Goal: Task Accomplishment & Management: Use online tool/utility

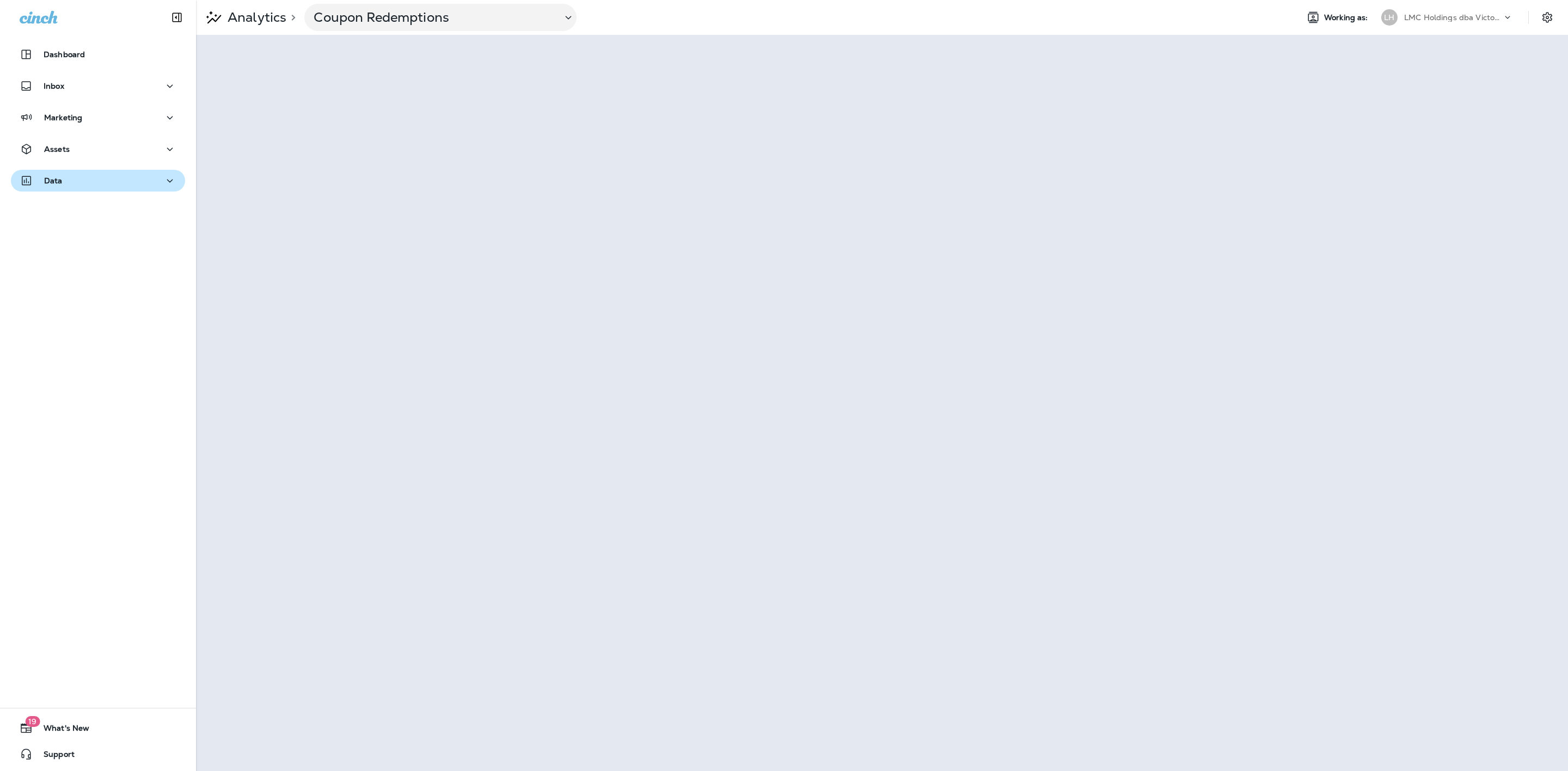
click at [68, 171] on button "Data" at bounding box center [97, 181] width 174 height 22
click at [84, 211] on p "Analytics" at bounding box center [66, 209] width 46 height 10
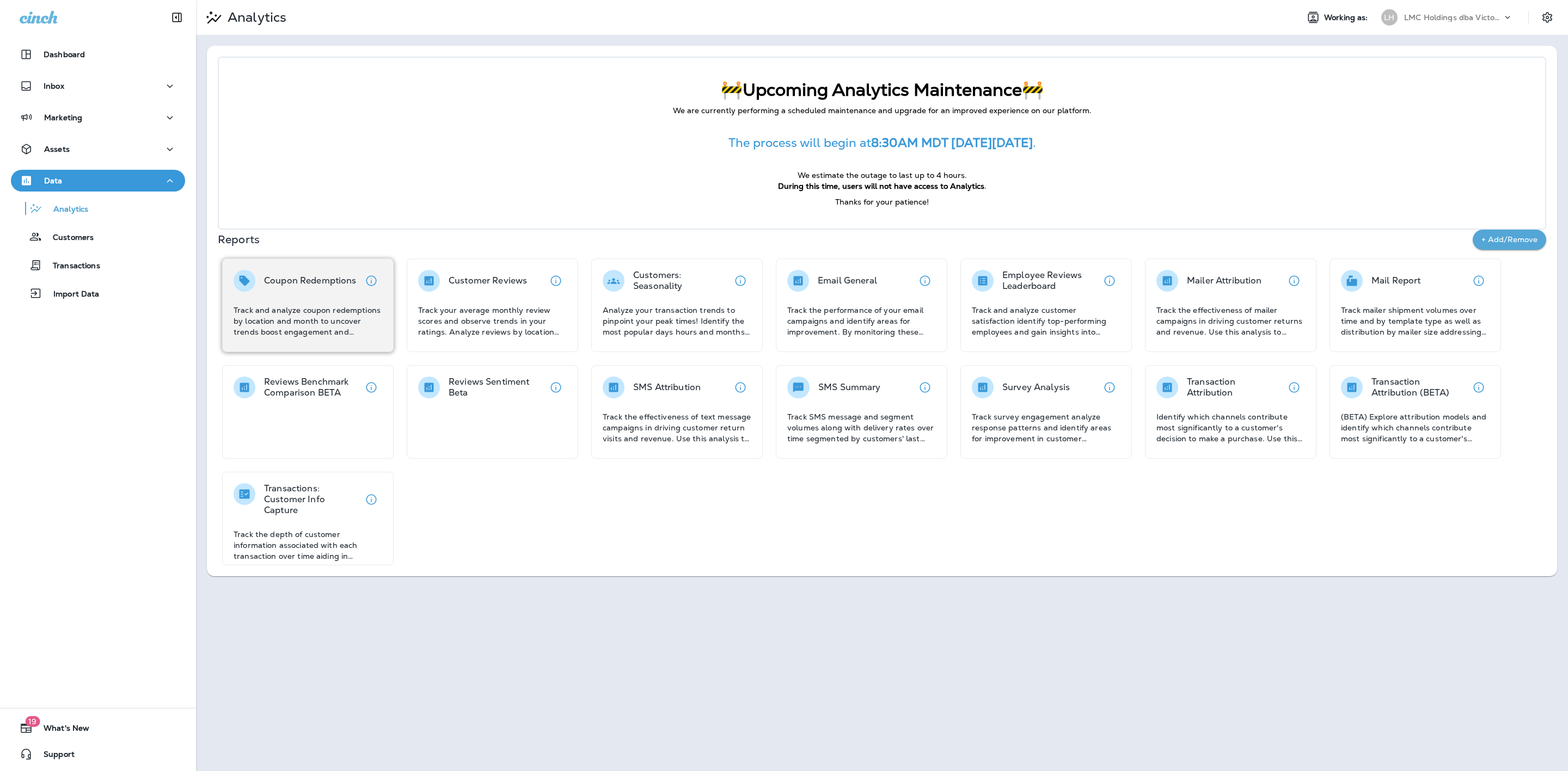
click at [296, 279] on p "Coupon Redemptions" at bounding box center [310, 280] width 92 height 10
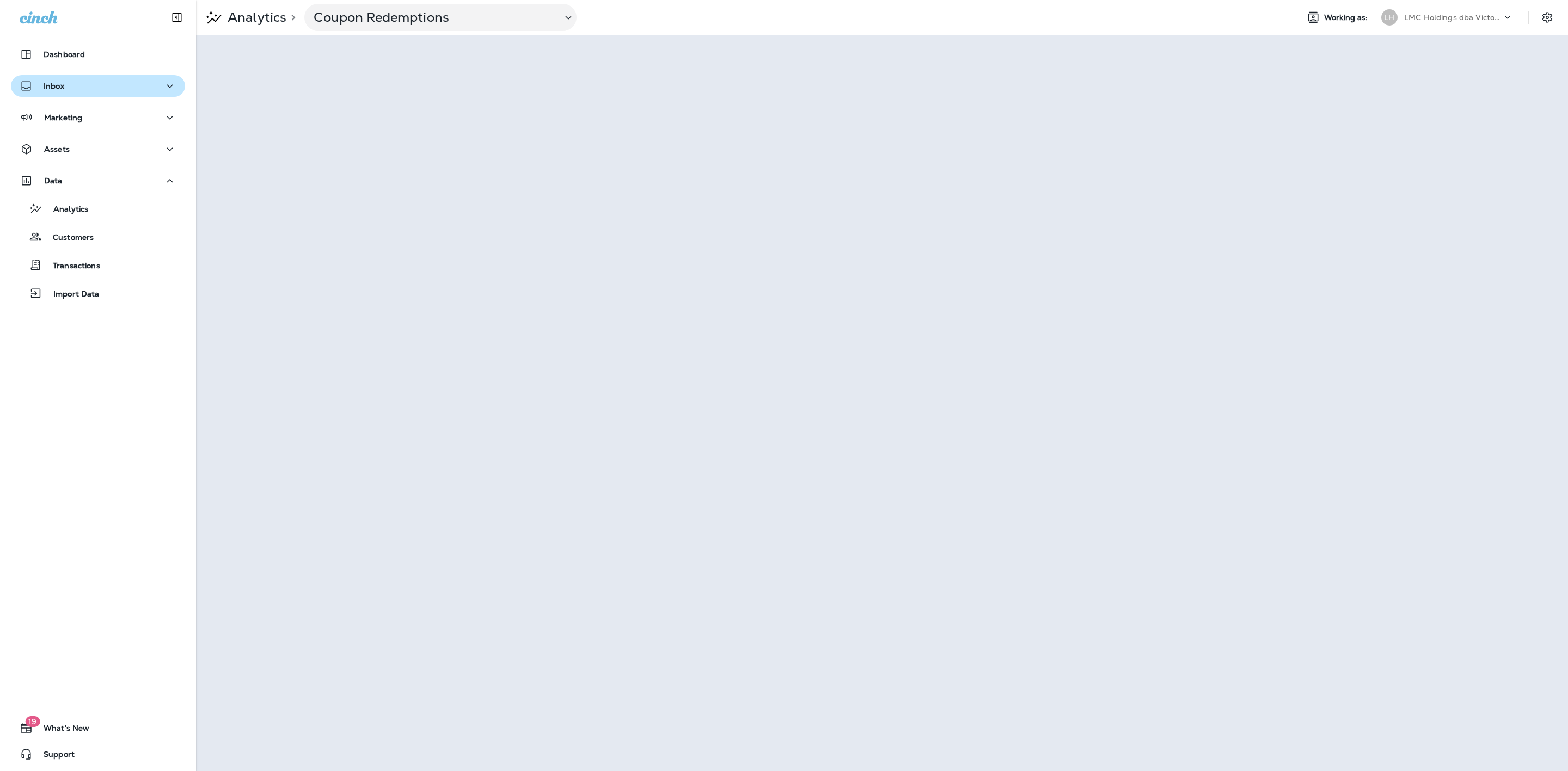
click at [113, 91] on div "Inbox" at bounding box center [98, 87] width 157 height 13
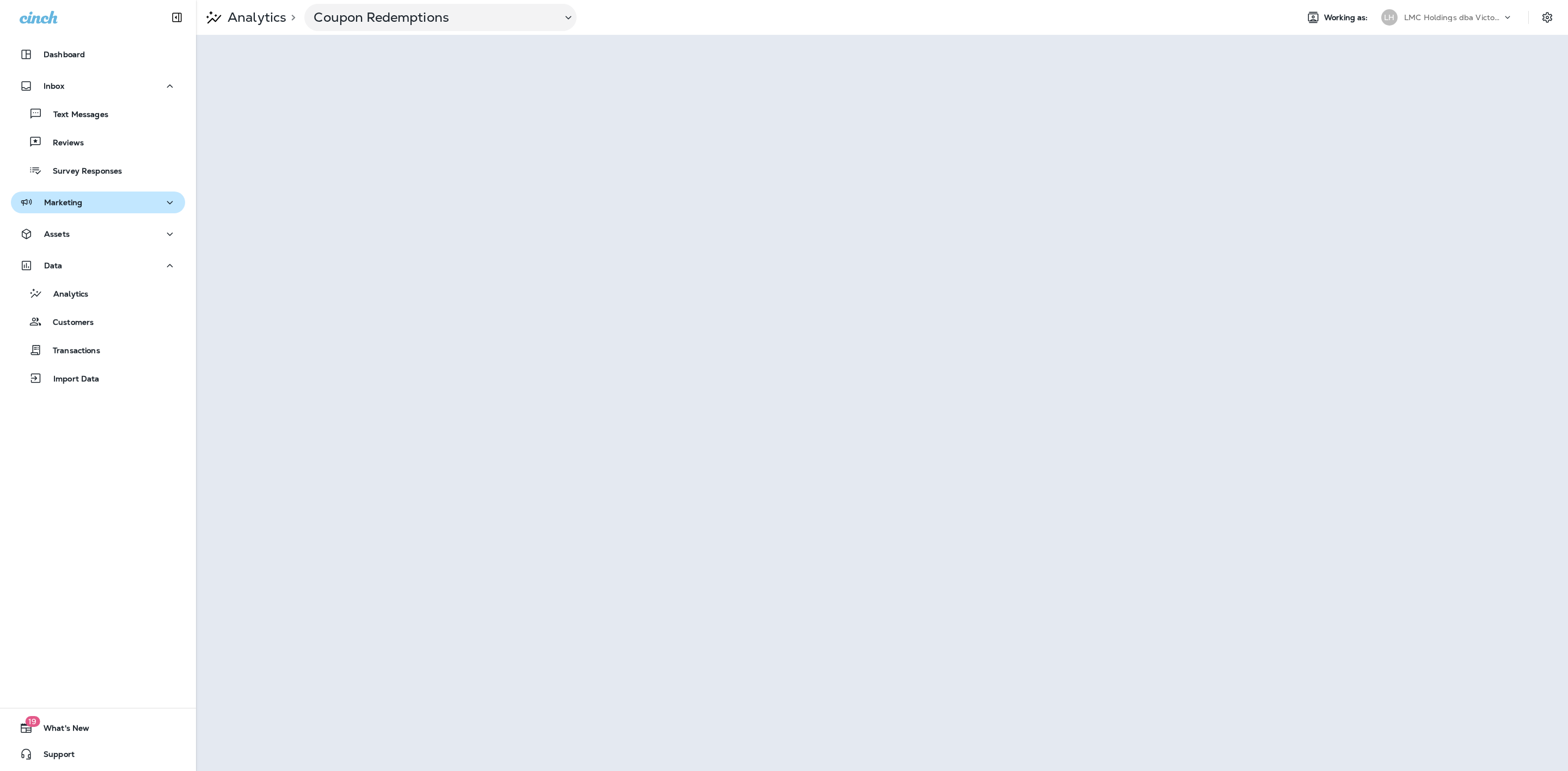
click at [119, 205] on div "Marketing" at bounding box center [98, 202] width 157 height 13
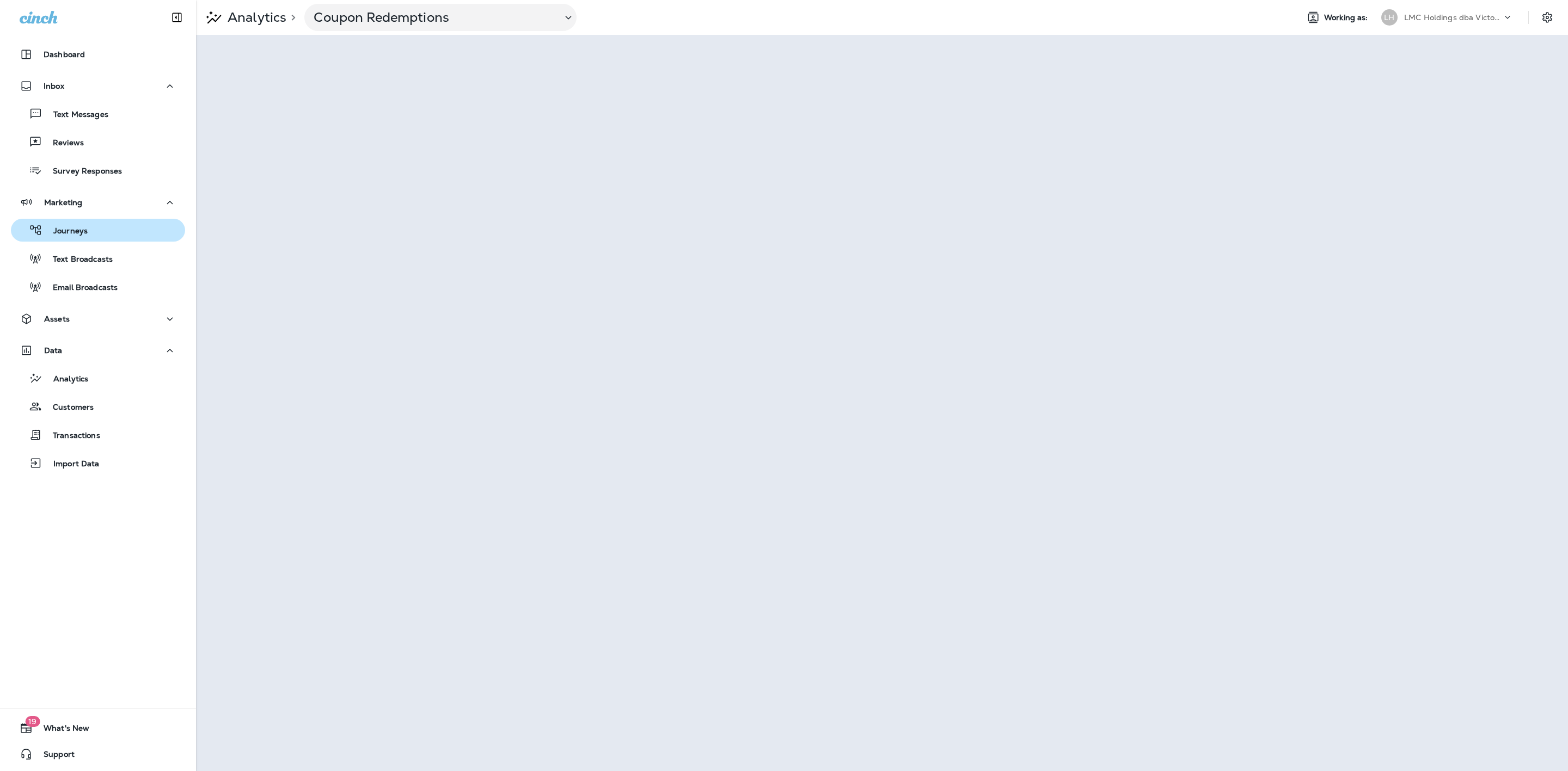
click at [106, 232] on div "Journeys" at bounding box center [98, 230] width 165 height 16
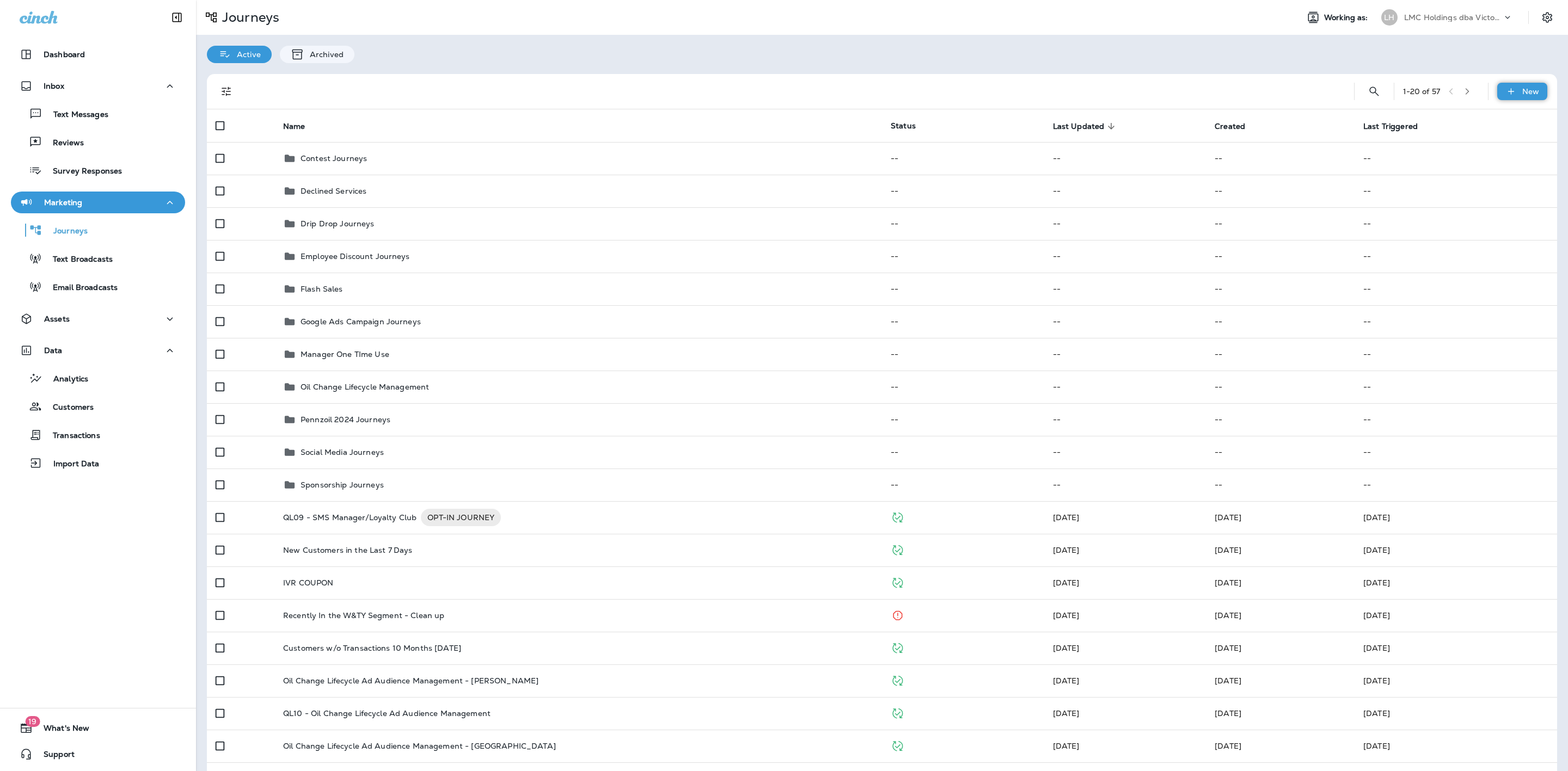
click at [1509, 93] on div "New" at bounding box center [1521, 91] width 50 height 17
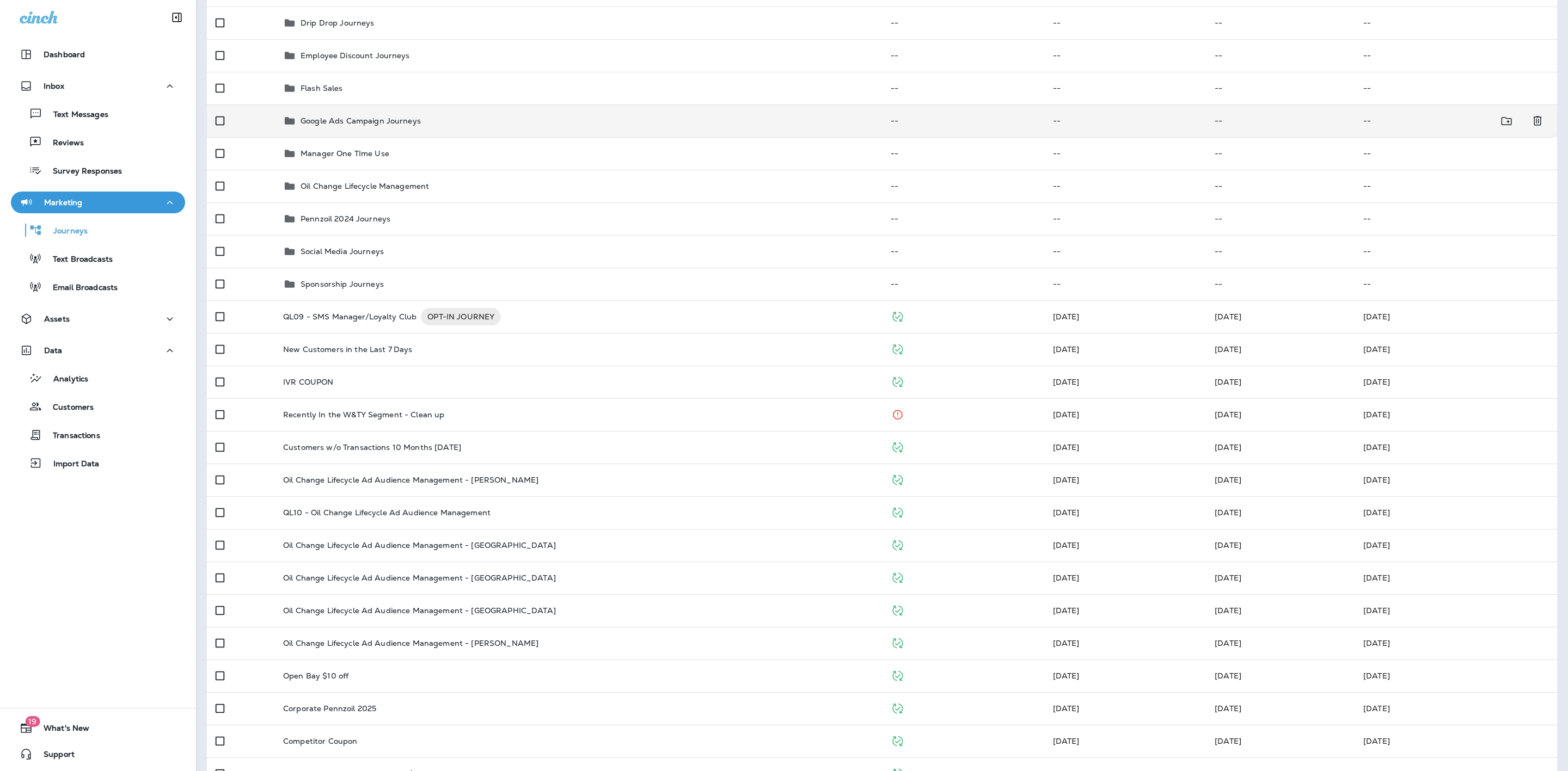
scroll to position [245, 0]
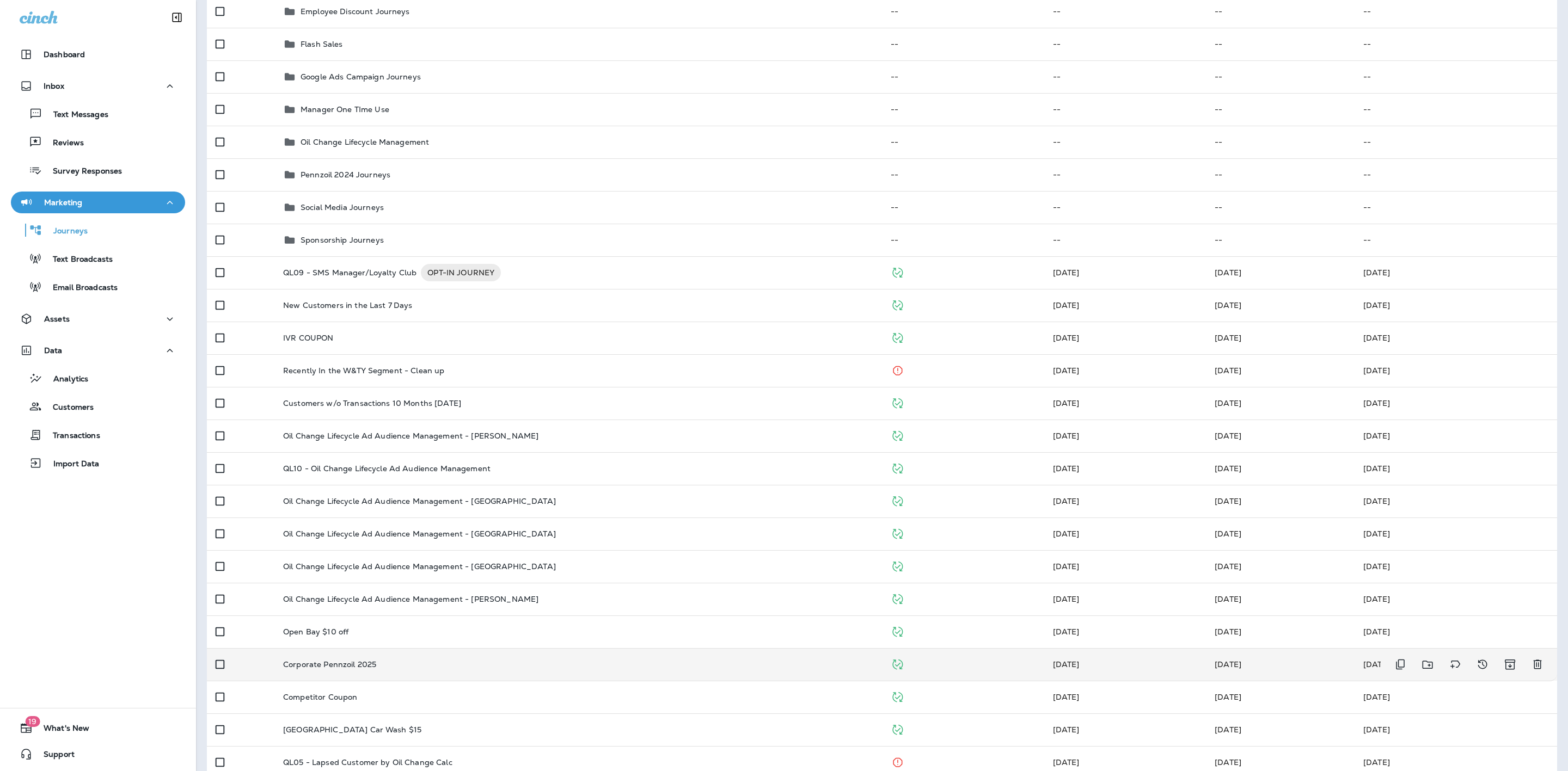
click at [518, 656] on td "Corporate Pennzoil 2025" at bounding box center [578, 665] width 608 height 32
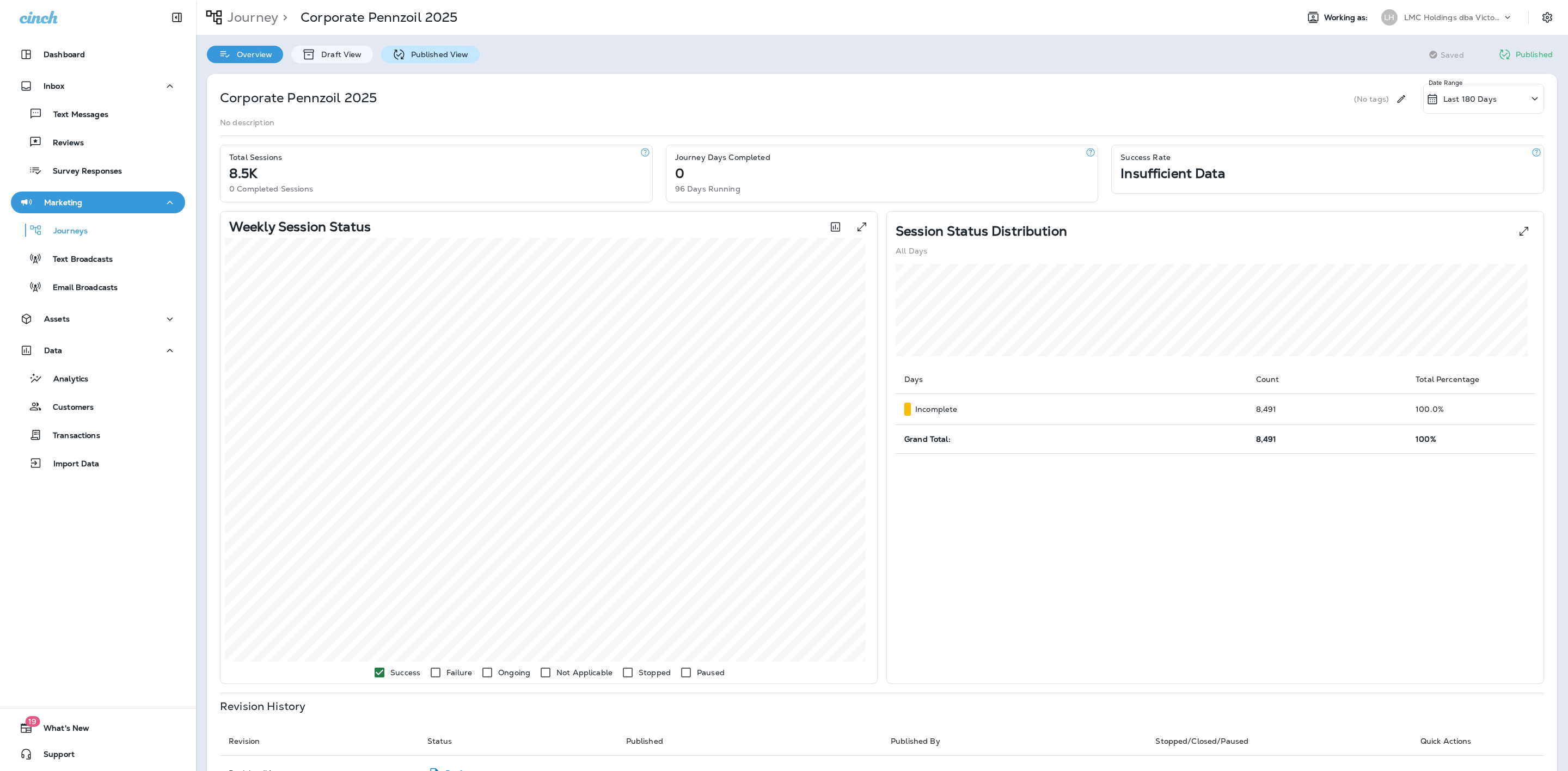
click at [394, 54] on icon at bounding box center [398, 54] width 10 height 10
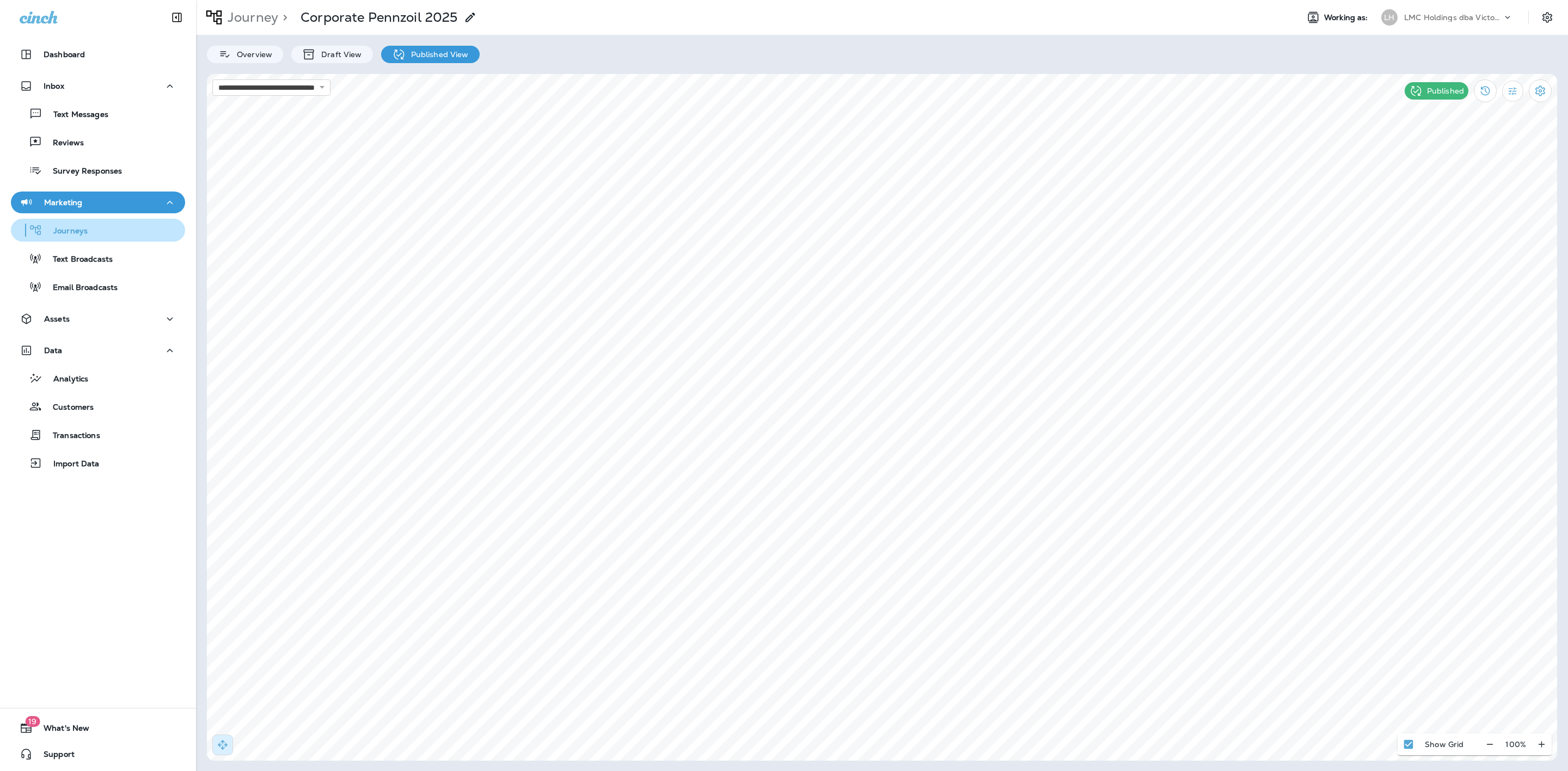
click at [93, 232] on div "Journeys" at bounding box center [98, 230] width 165 height 16
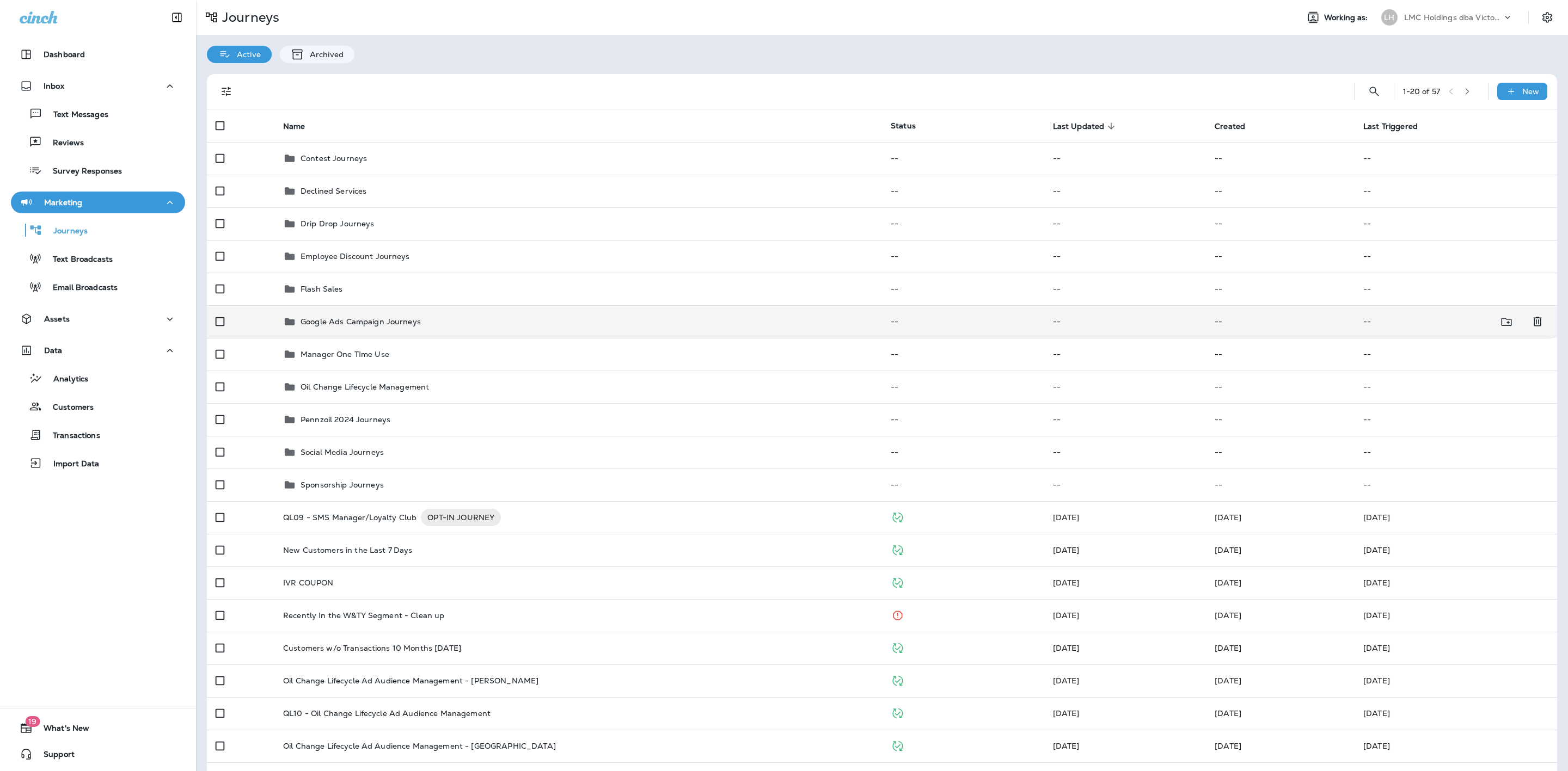
click at [532, 318] on div "Google Ads Campaign Journeys" at bounding box center [578, 321] width 590 height 13
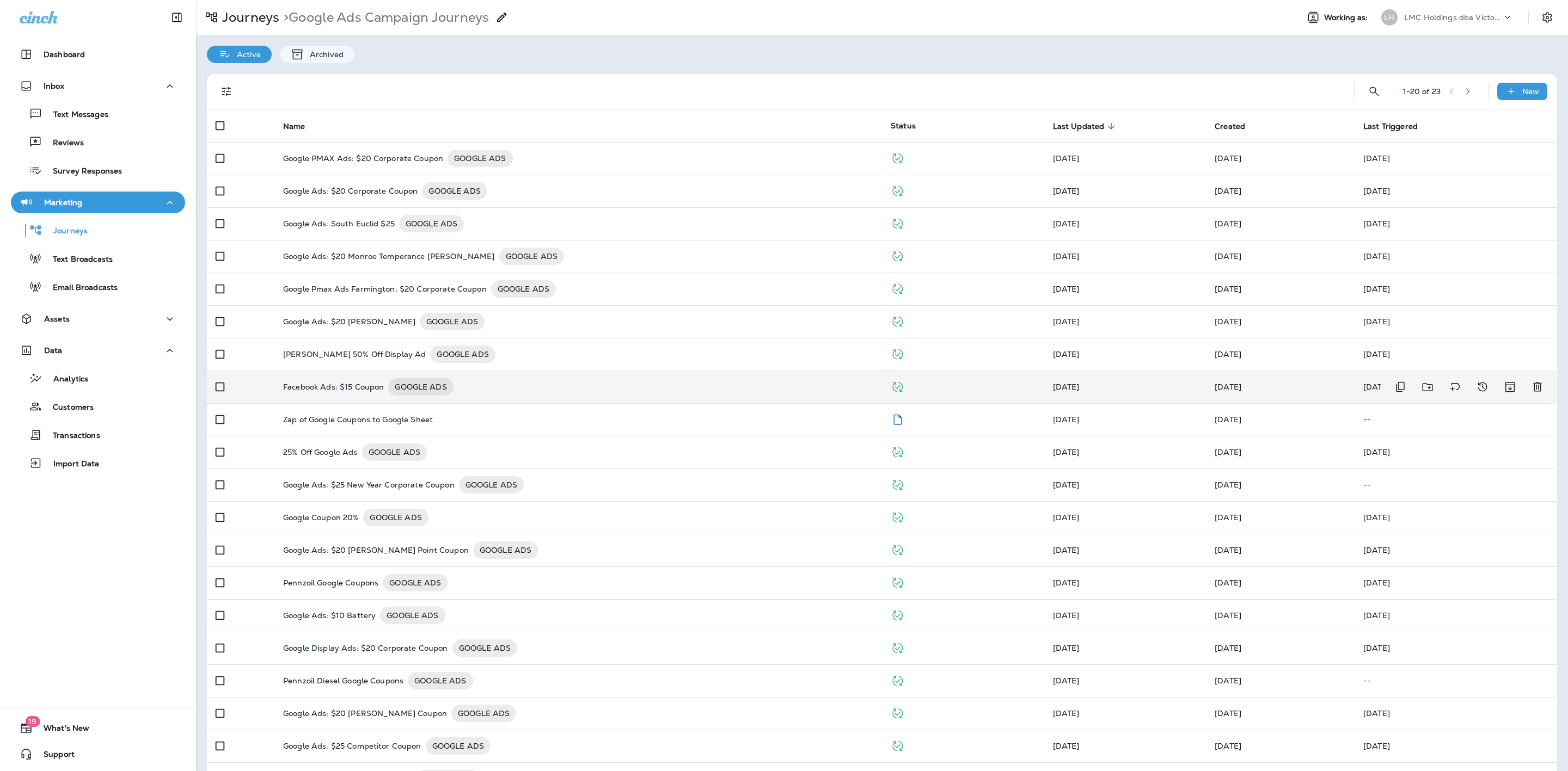
click at [540, 375] on td "Facebook Ads: $15 Coupon GOOGLE ADS" at bounding box center [578, 387] width 608 height 32
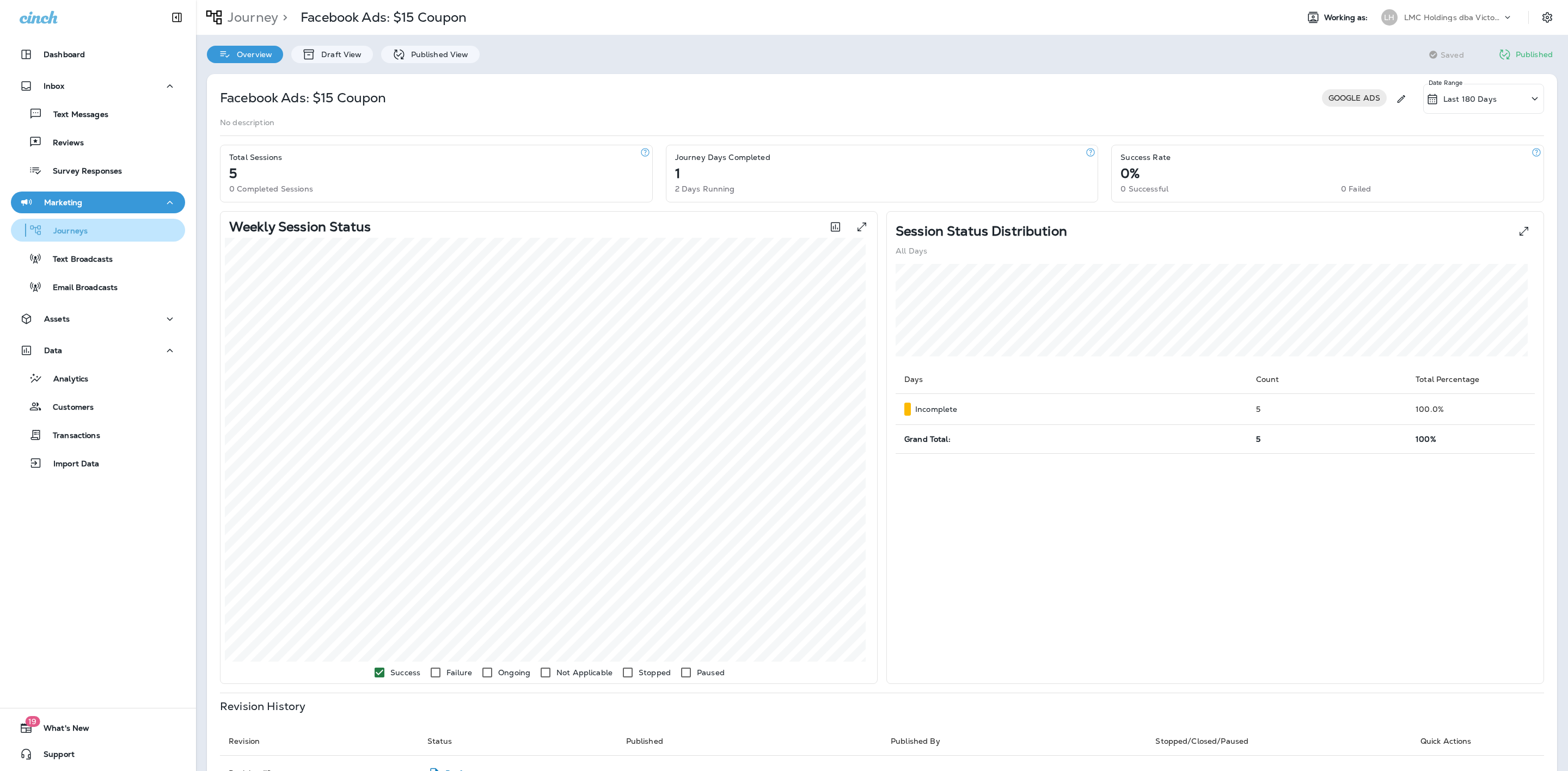
click at [115, 231] on div "Journeys" at bounding box center [98, 230] width 165 height 16
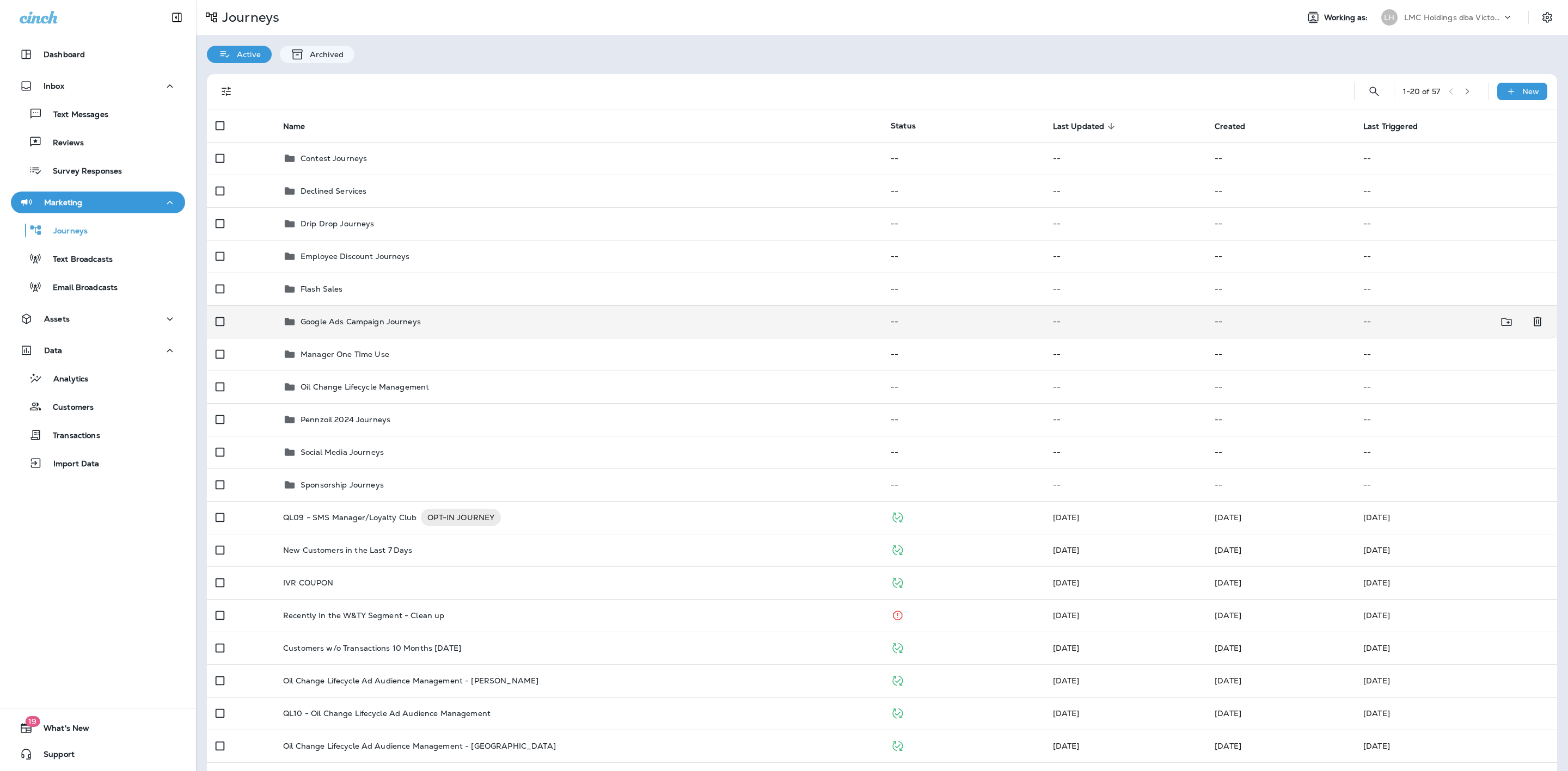
click at [516, 318] on div "Google Ads Campaign Journeys" at bounding box center [578, 321] width 590 height 13
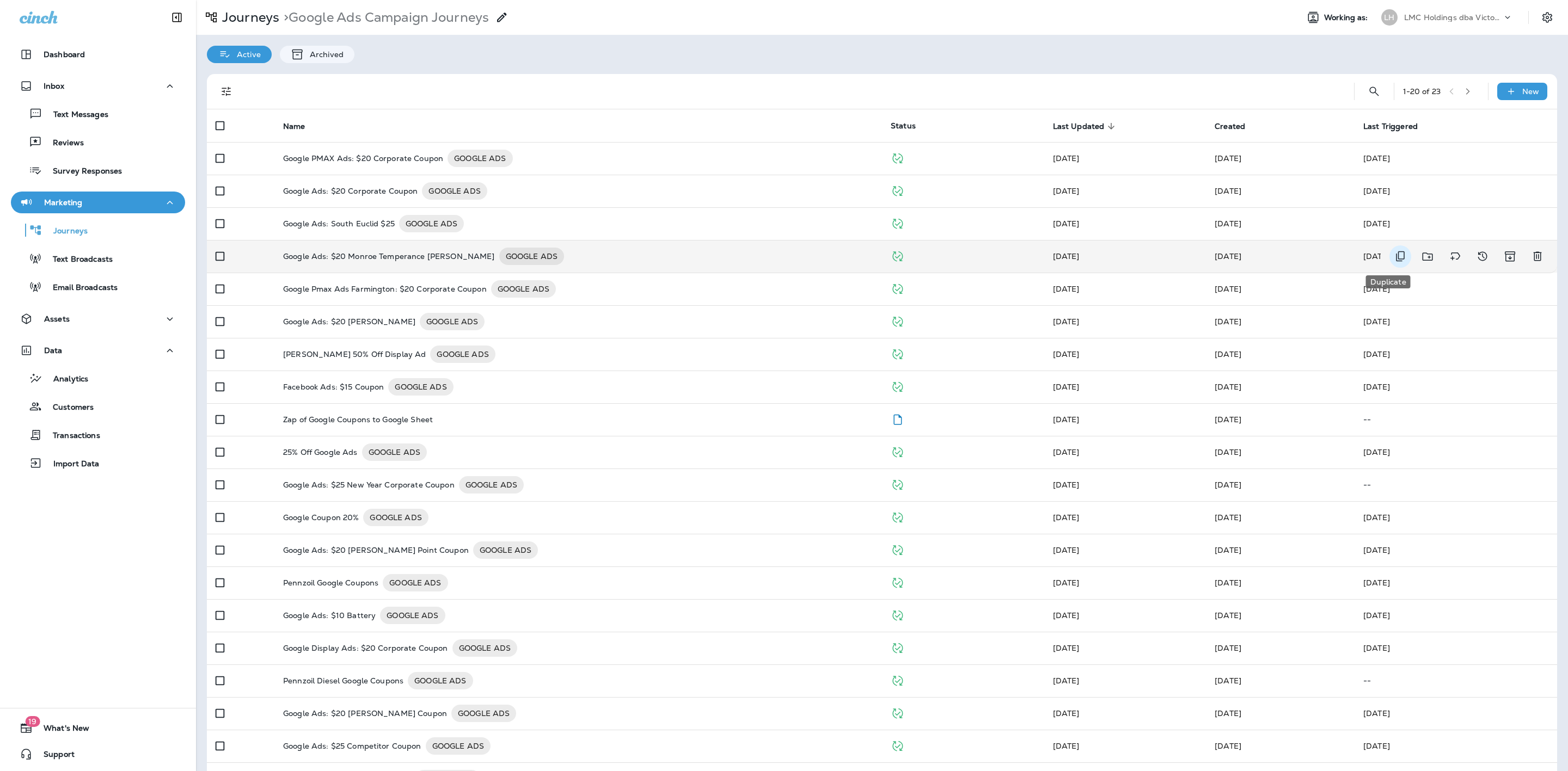
click at [1394, 254] on icon "Duplicate" at bounding box center [1401, 257] width 13 height 13
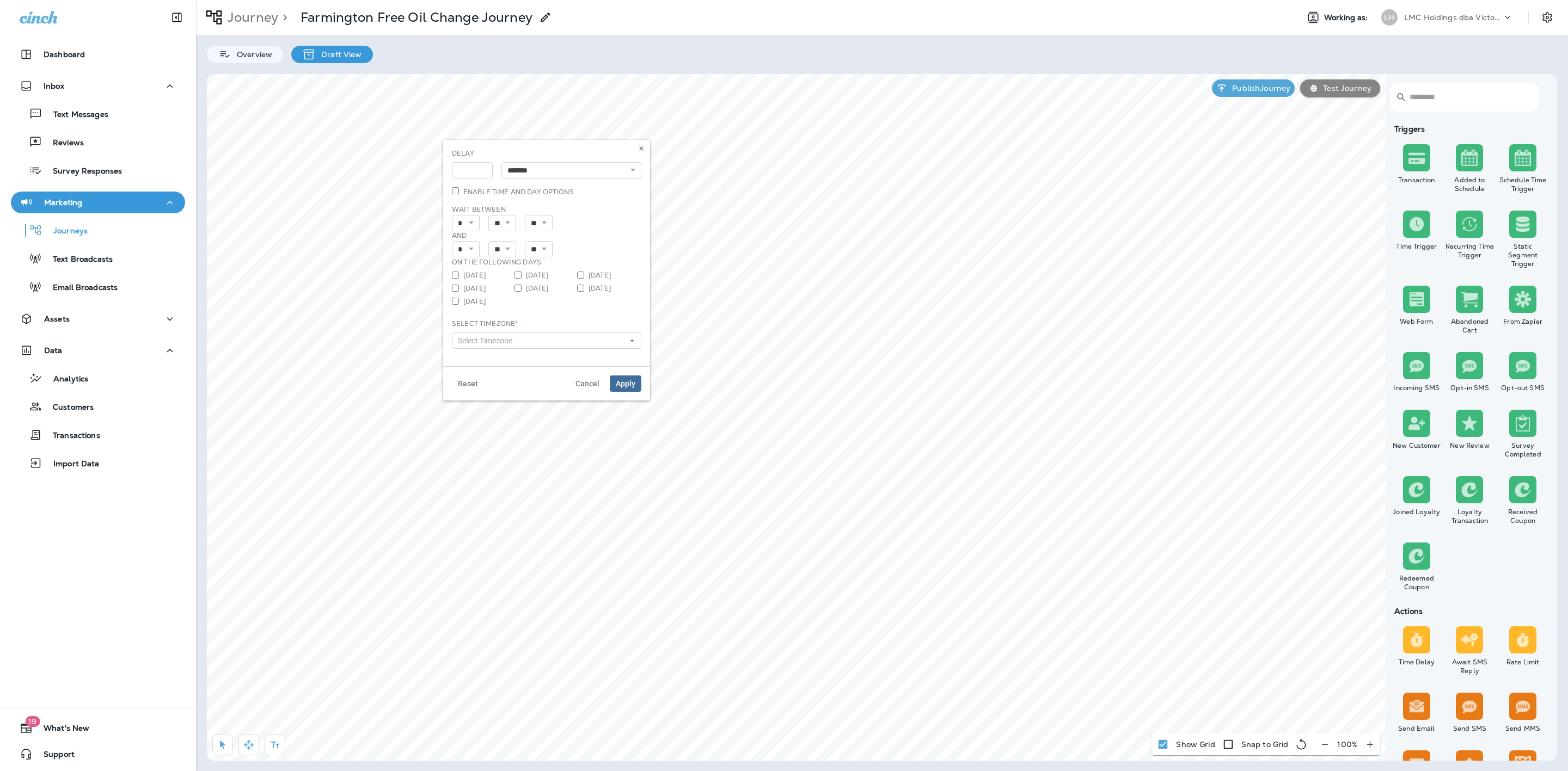
select select "*****"
select select "*"
select select "**"
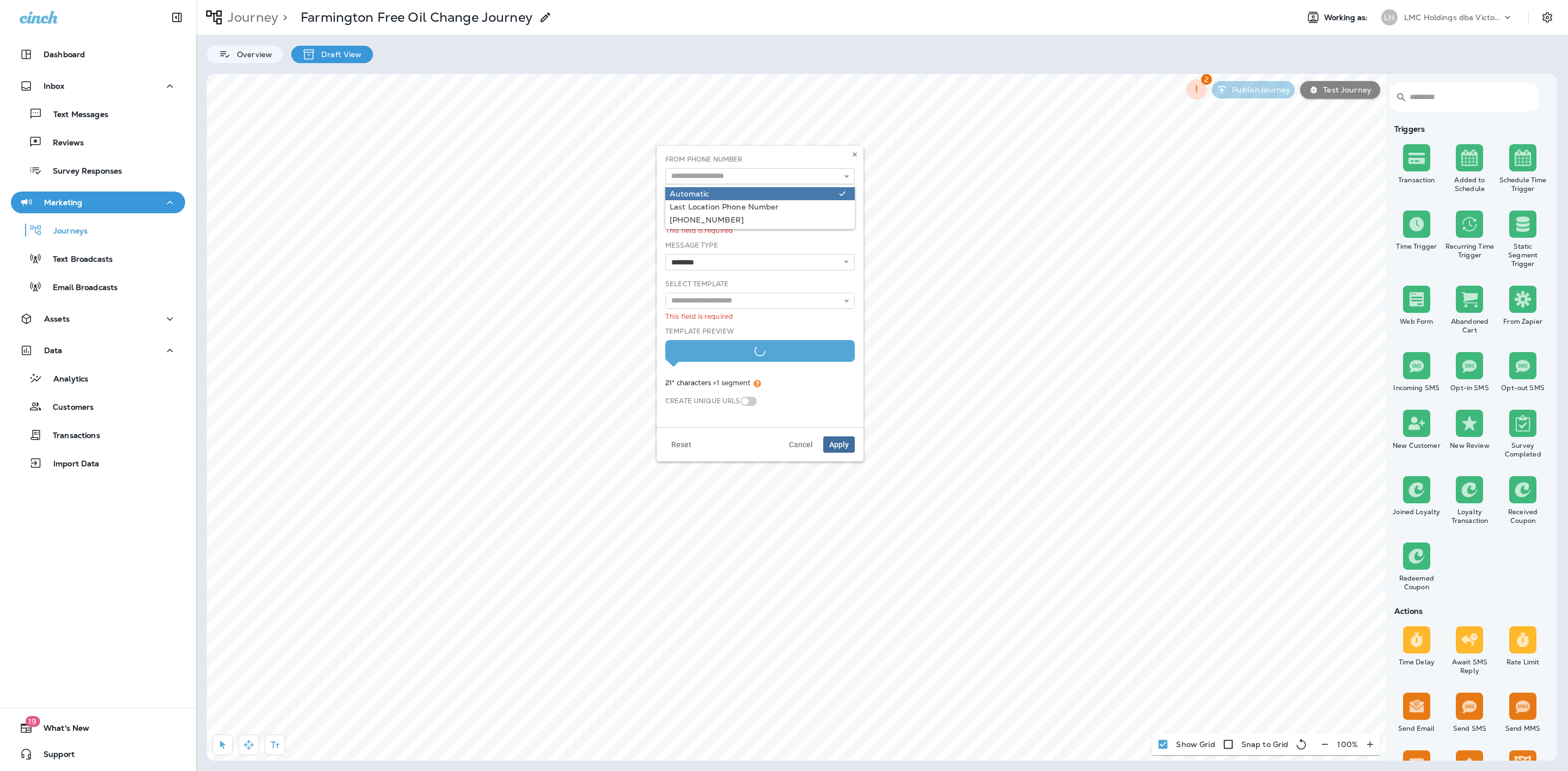
select select "***"
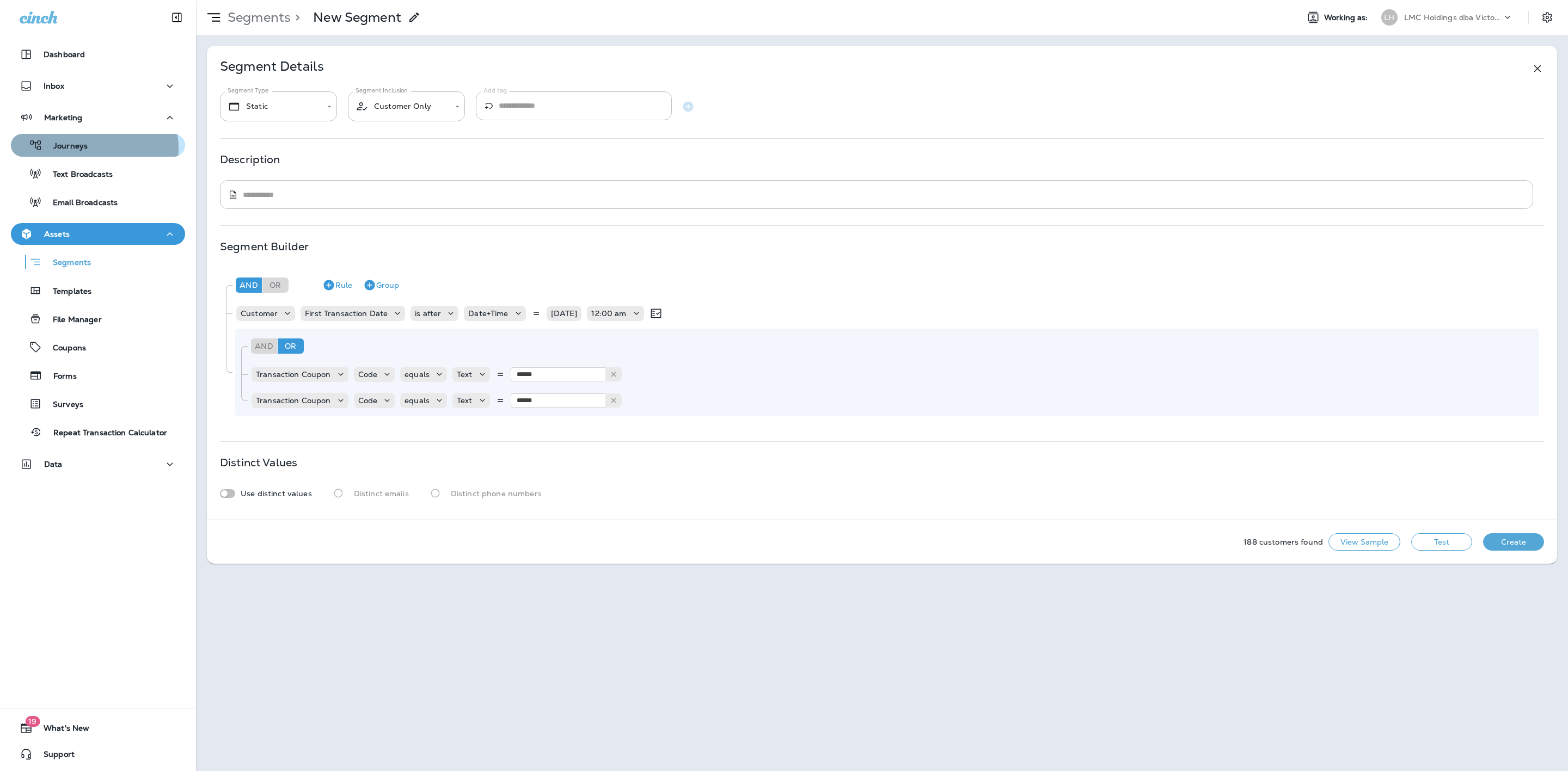
click at [92, 148] on div "Journeys" at bounding box center [98, 145] width 165 height 16
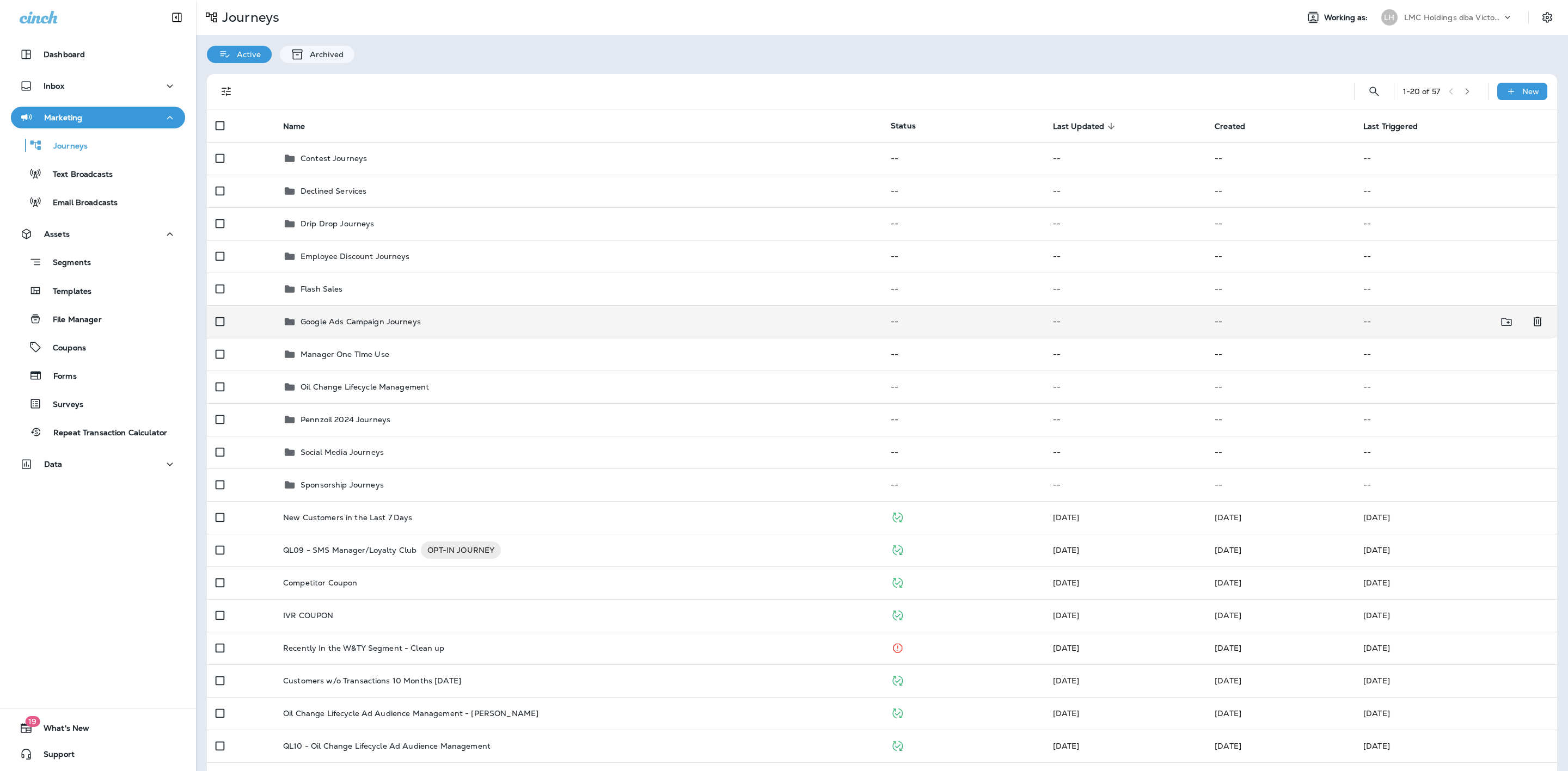
click at [431, 318] on div "Google Ads Campaign Journeys" at bounding box center [578, 321] width 590 height 13
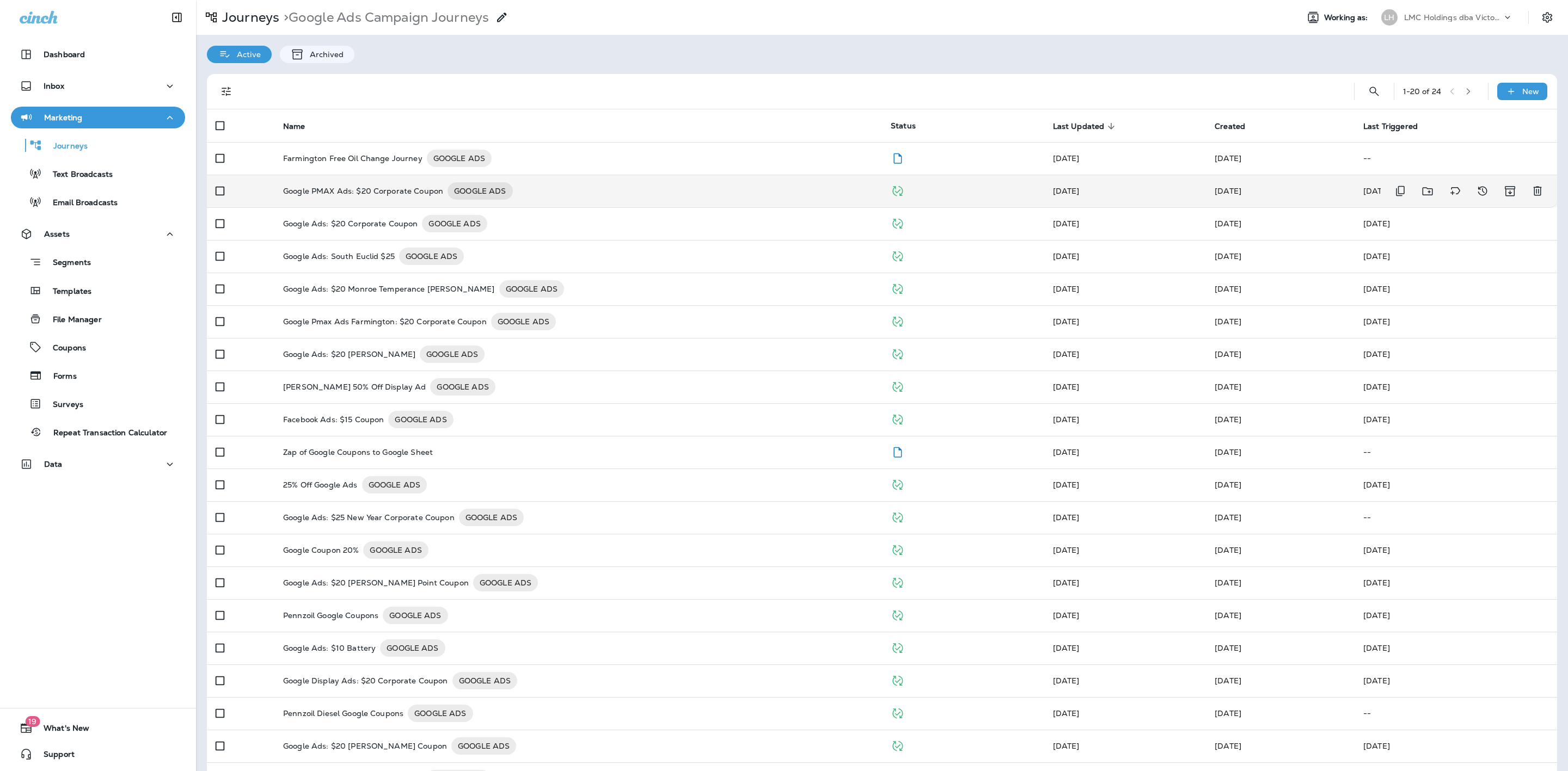
click at [405, 197] on p "Google PMAX Ads: $20 Corporate Coupon" at bounding box center [363, 191] width 160 height 17
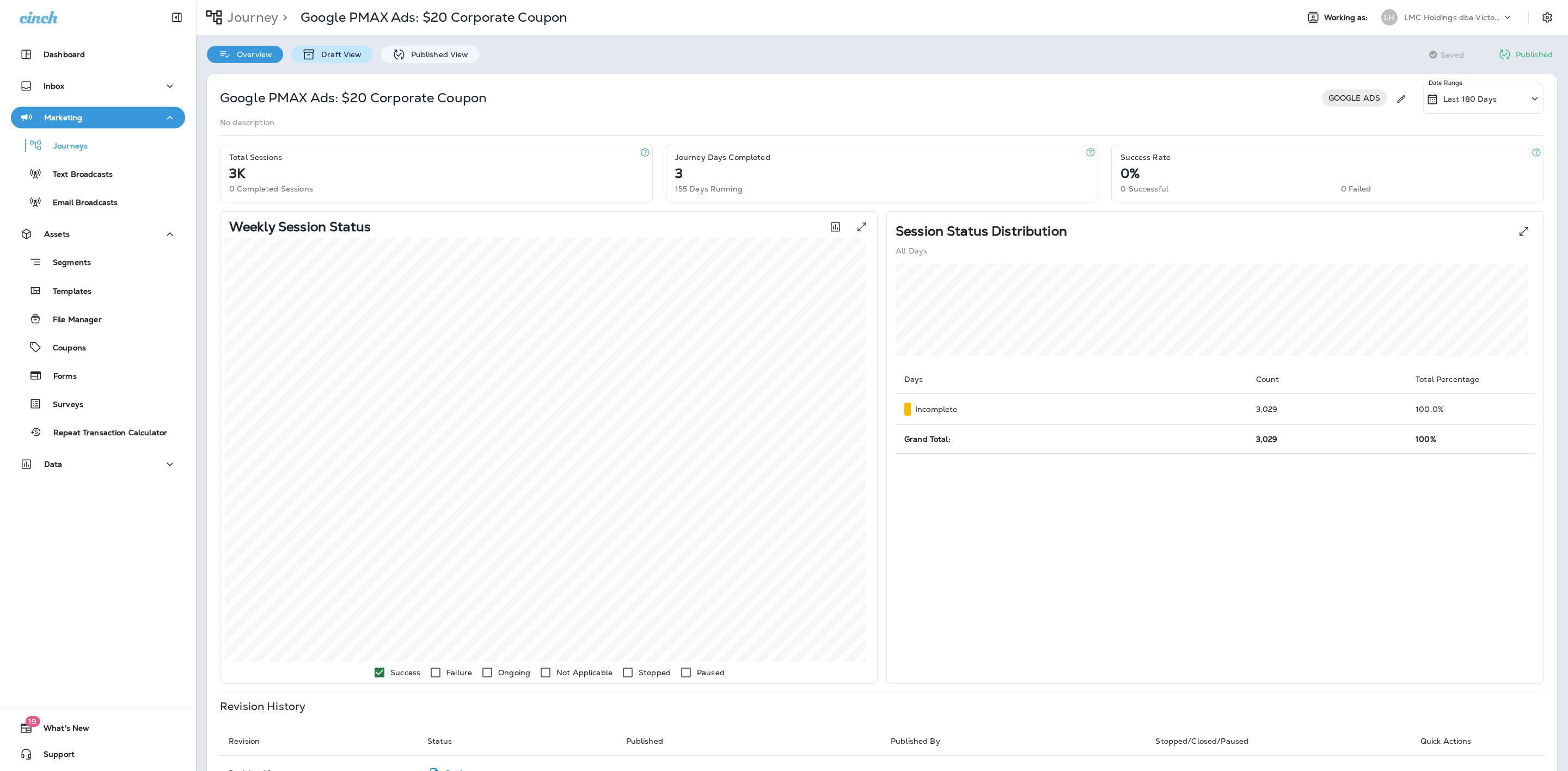
click at [342, 52] on p "Draft View" at bounding box center [339, 54] width 46 height 9
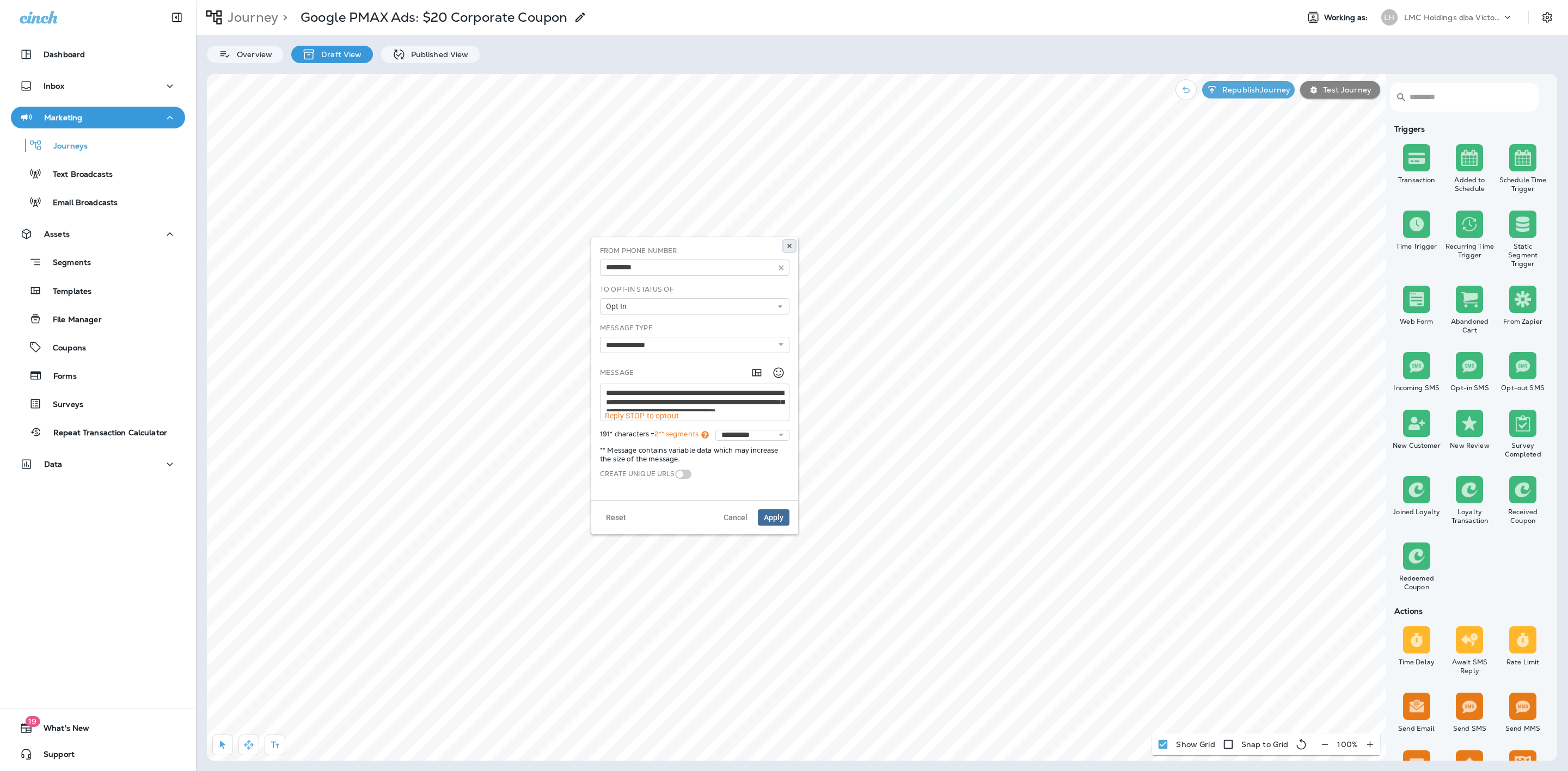
click at [791, 241] on button at bounding box center [789, 245] width 12 height 12
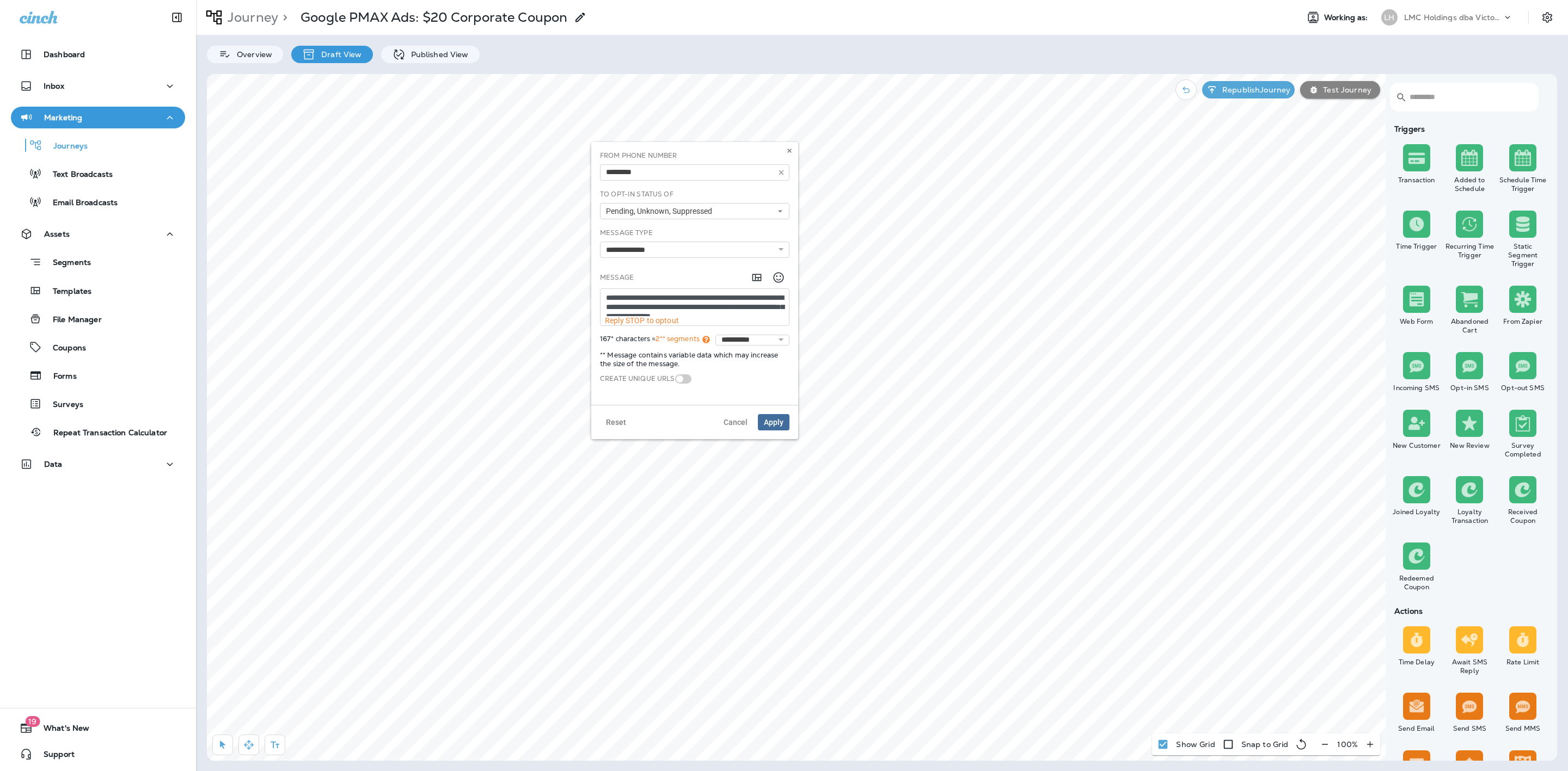
drag, startPoint x: 679, startPoint y: 307, endPoint x: 602, endPoint y: 286, distance: 79.8
click at [602, 288] on div "**********" at bounding box center [694, 307] width 189 height 38
